Goal: Complete application form

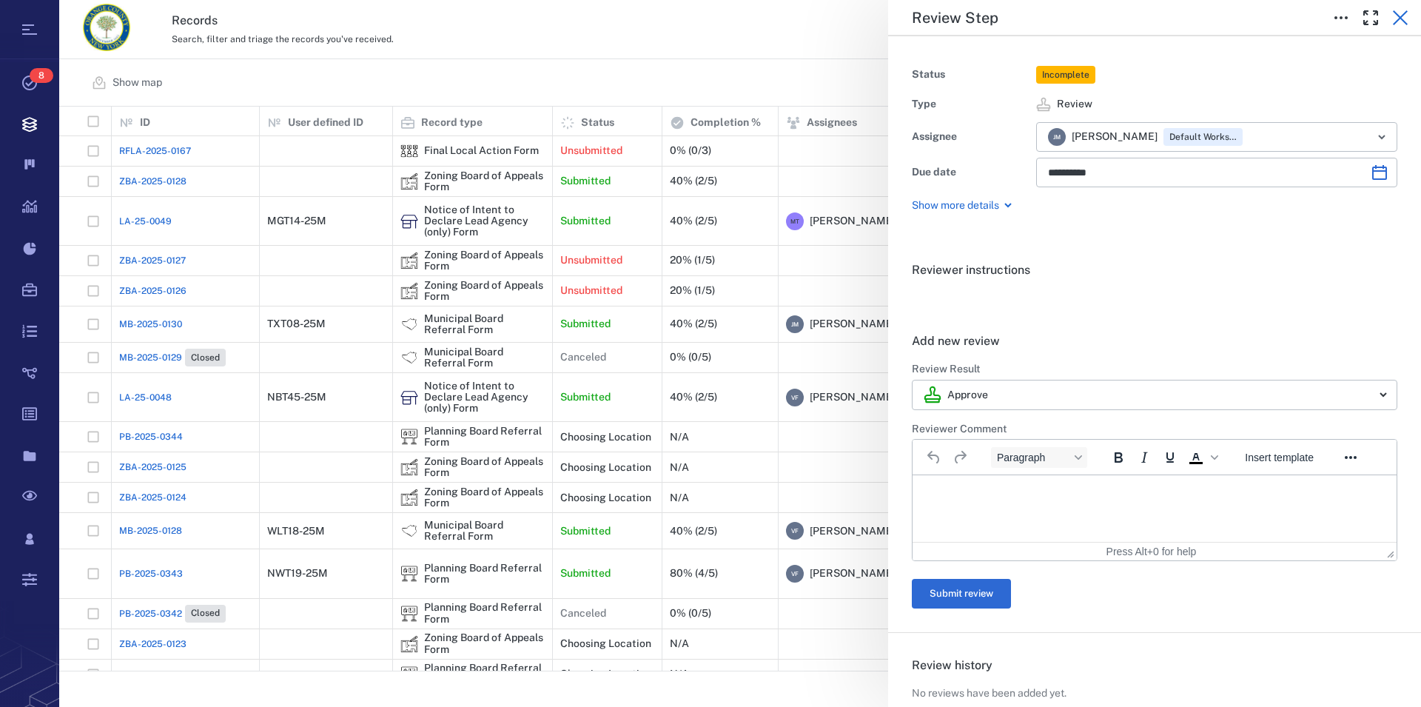
click at [1400, 21] on icon "button" at bounding box center [1400, 18] width 18 height 18
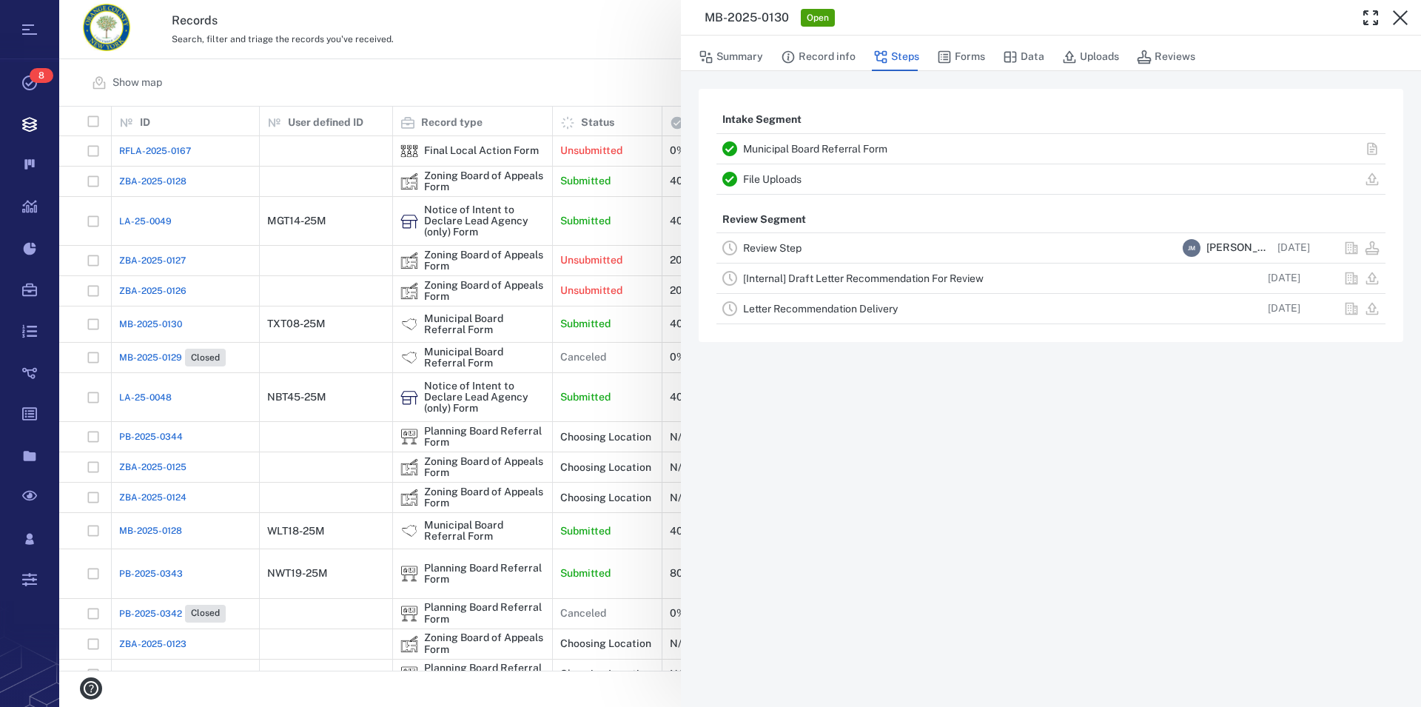
click at [829, 146] on link "Municipal Board Referral Form" at bounding box center [815, 149] width 144 height 12
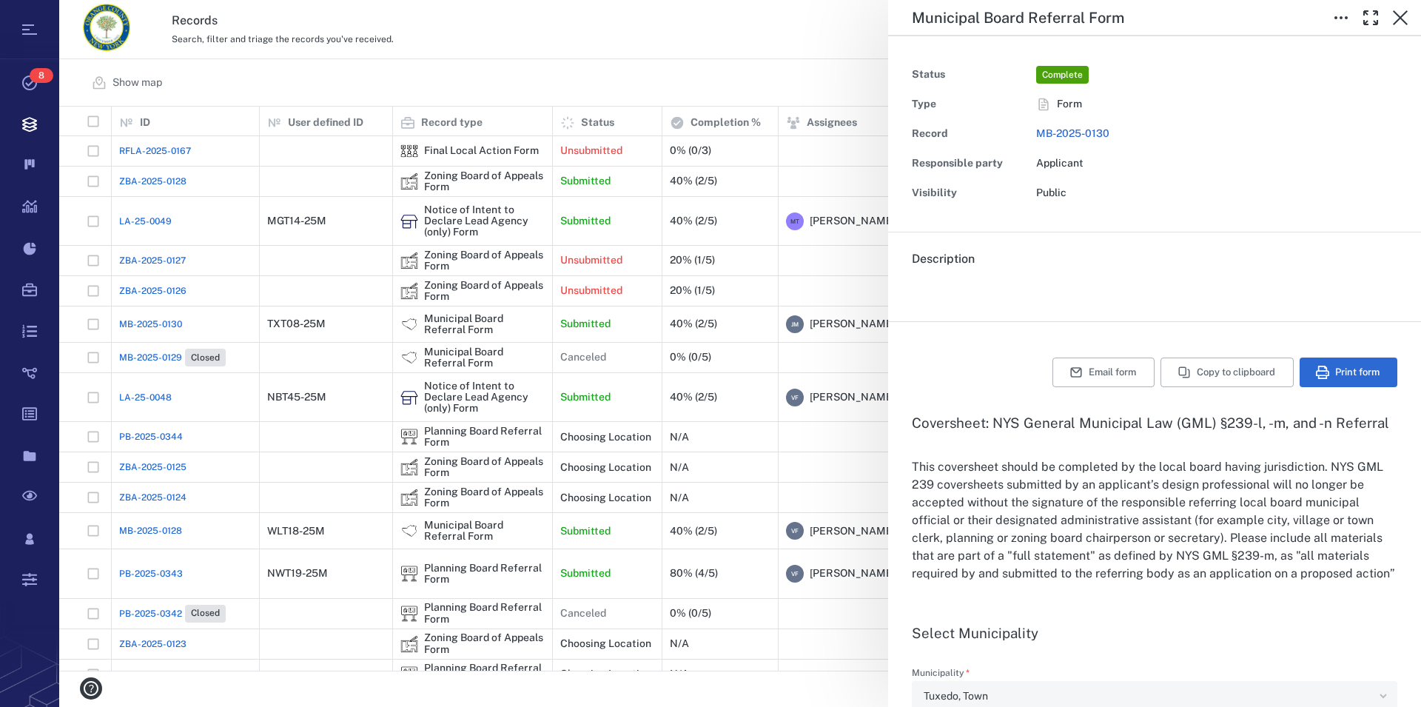
type textarea "*"
type input "**********"
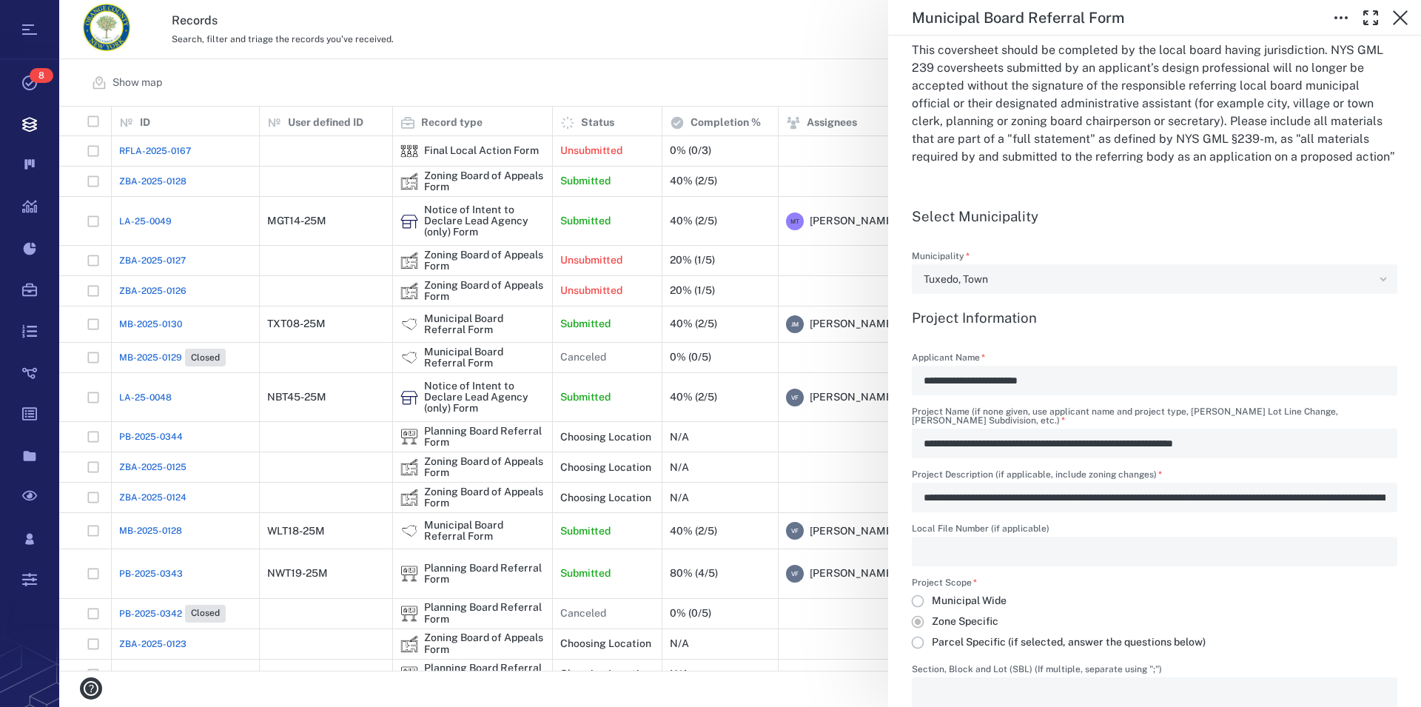
scroll to position [422, 0]
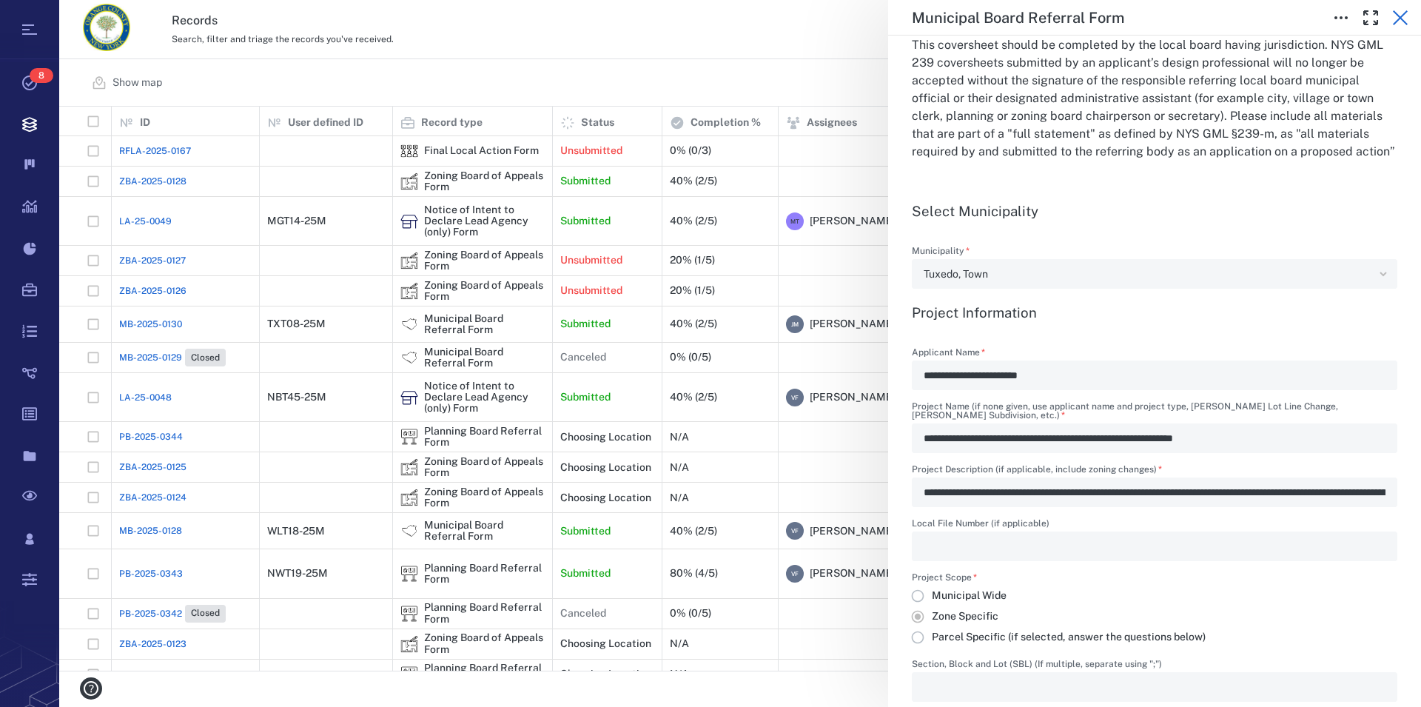
click at [1410, 19] on button "button" at bounding box center [1400, 18] width 30 height 30
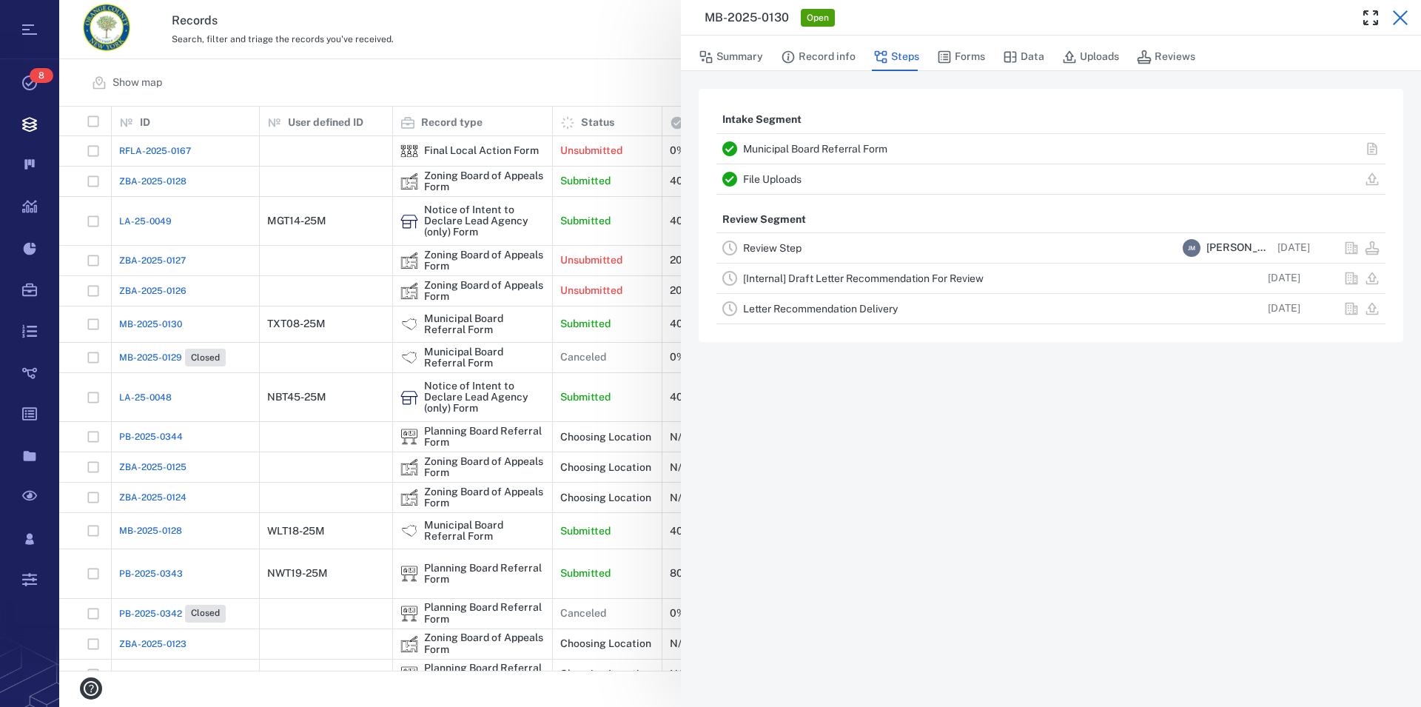
click at [1402, 19] on icon "button" at bounding box center [1400, 17] width 15 height 15
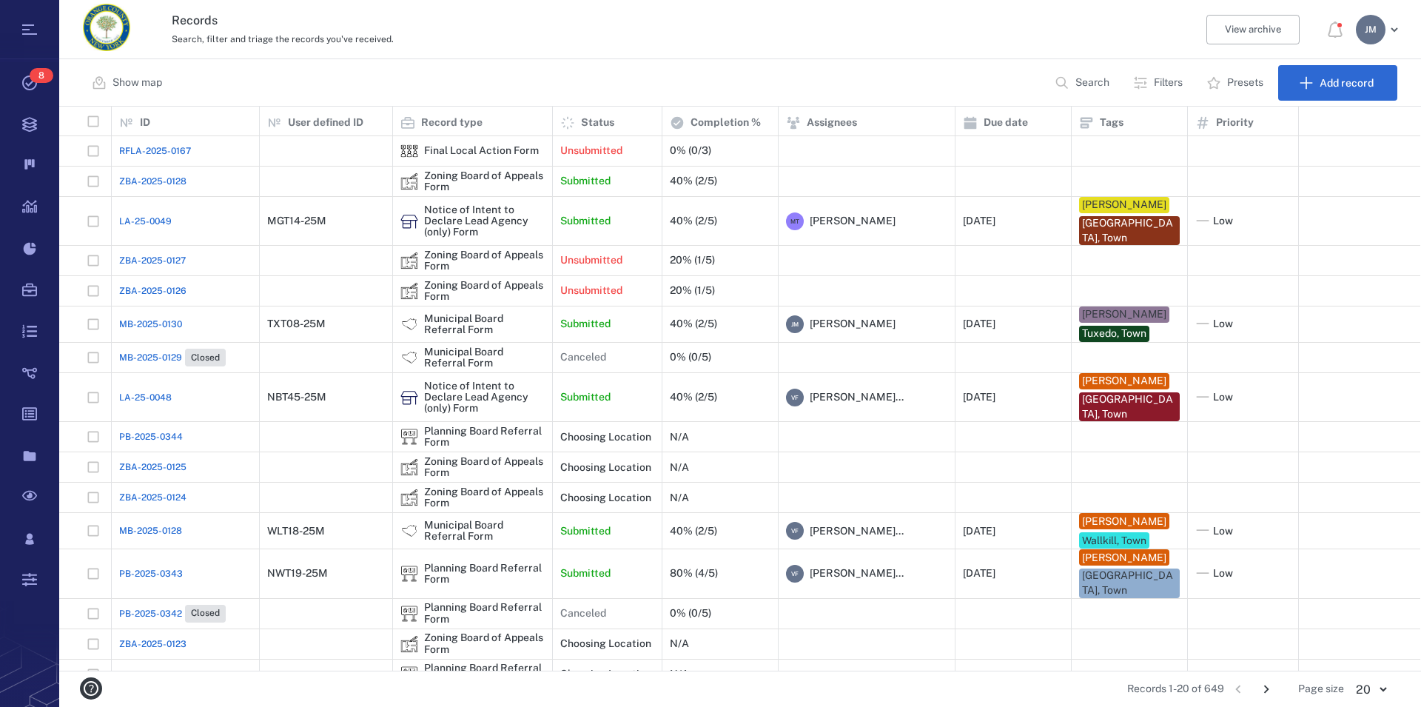
click at [1370, 37] on div "J M" at bounding box center [1371, 30] width 30 height 30
click at [1325, 126] on li "Log out" at bounding box center [1324, 129] width 158 height 36
